Goal: Information Seeking & Learning: Learn about a topic

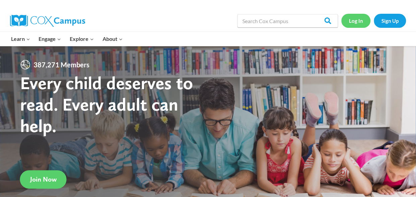
click at [354, 24] on link "Log In" at bounding box center [355, 21] width 29 height 14
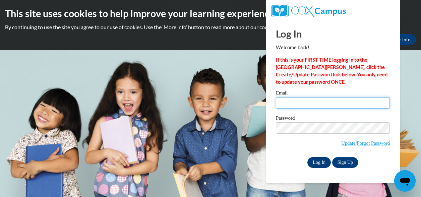
type input "kristaj@mtstar.org"
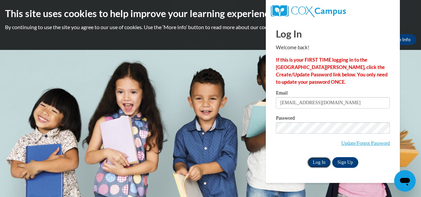
click at [315, 160] on input "Log In" at bounding box center [318, 162] width 23 height 11
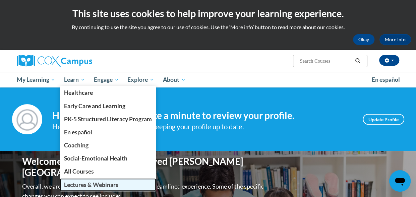
click at [77, 184] on span "Lectures & Webinars" at bounding box center [91, 184] width 54 height 7
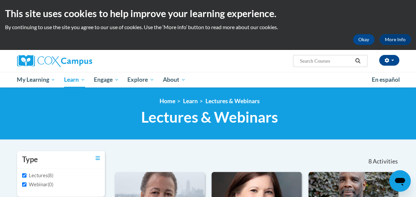
click at [337, 61] on input "Search..." at bounding box center [326, 61] width 54 height 8
type input "special needs"
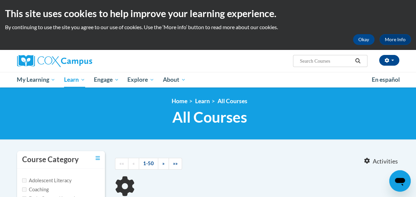
type input "special needs"
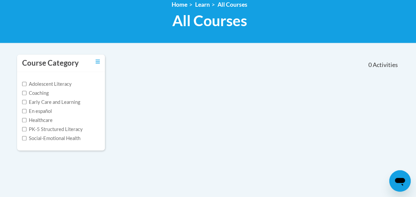
scroll to position [98, 0]
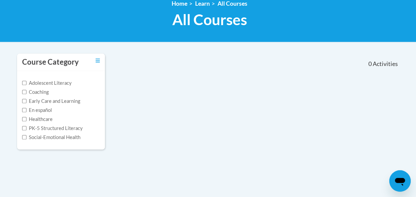
click at [61, 140] on label "Social-Emotional Health" at bounding box center [51, 137] width 58 height 7
click at [26, 139] on input "Social-Emotional Health" at bounding box center [24, 137] width 4 height 4
checkbox input "true"
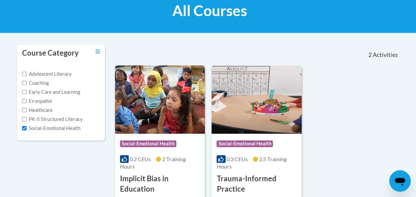
scroll to position [0, 0]
